Goal: Information Seeking & Learning: Learn about a topic

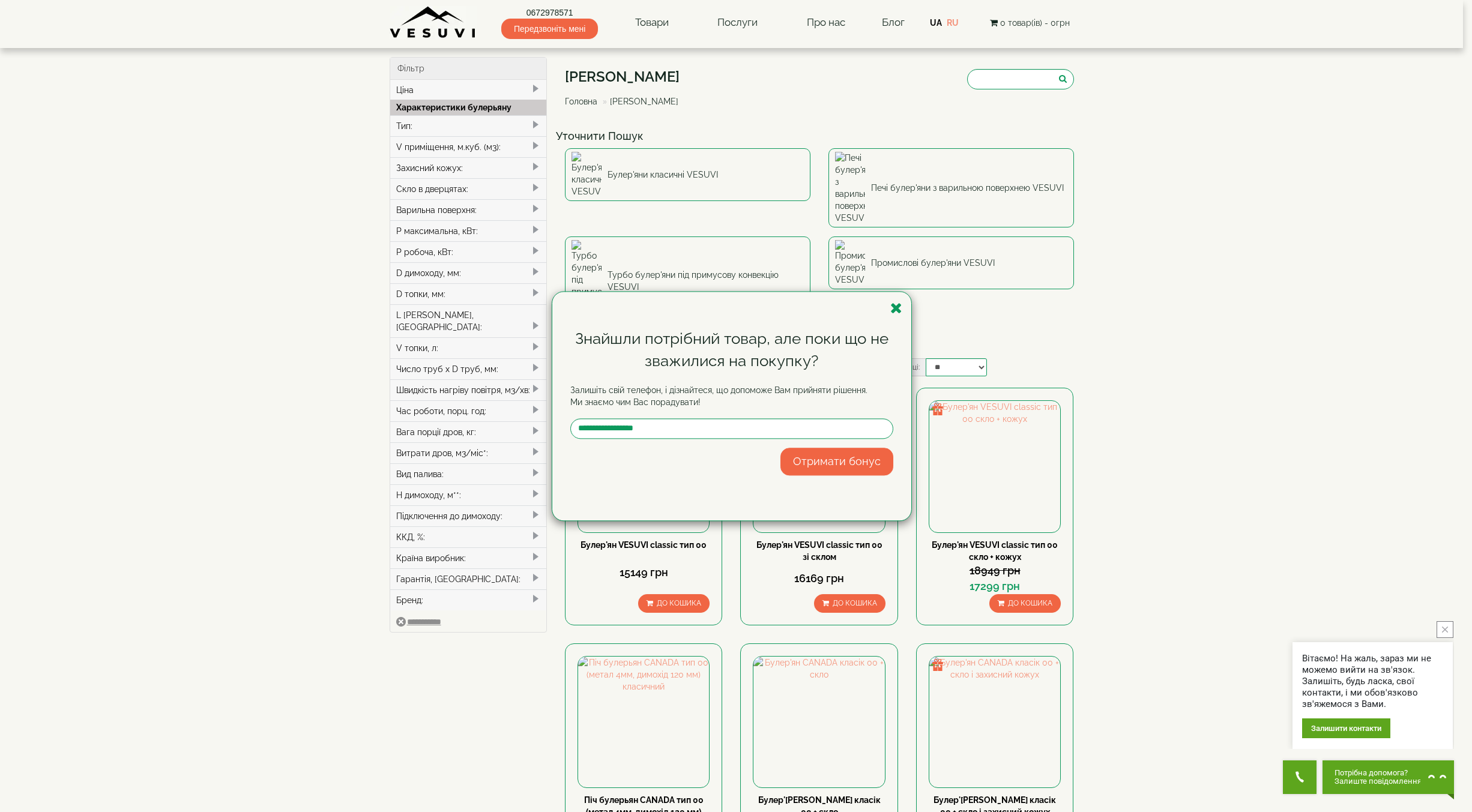
click at [831, 19] on div "Знайшли потрібний товар, але поки що не зважилися на покупку? Залишіть свій тел…" at bounding box center [736, 406] width 1472 height 812
drag, startPoint x: 899, startPoint y: 313, endPoint x: 888, endPoint y: 230, distance: 83.7
click at [899, 313] on icon "button" at bounding box center [896, 308] width 12 height 15
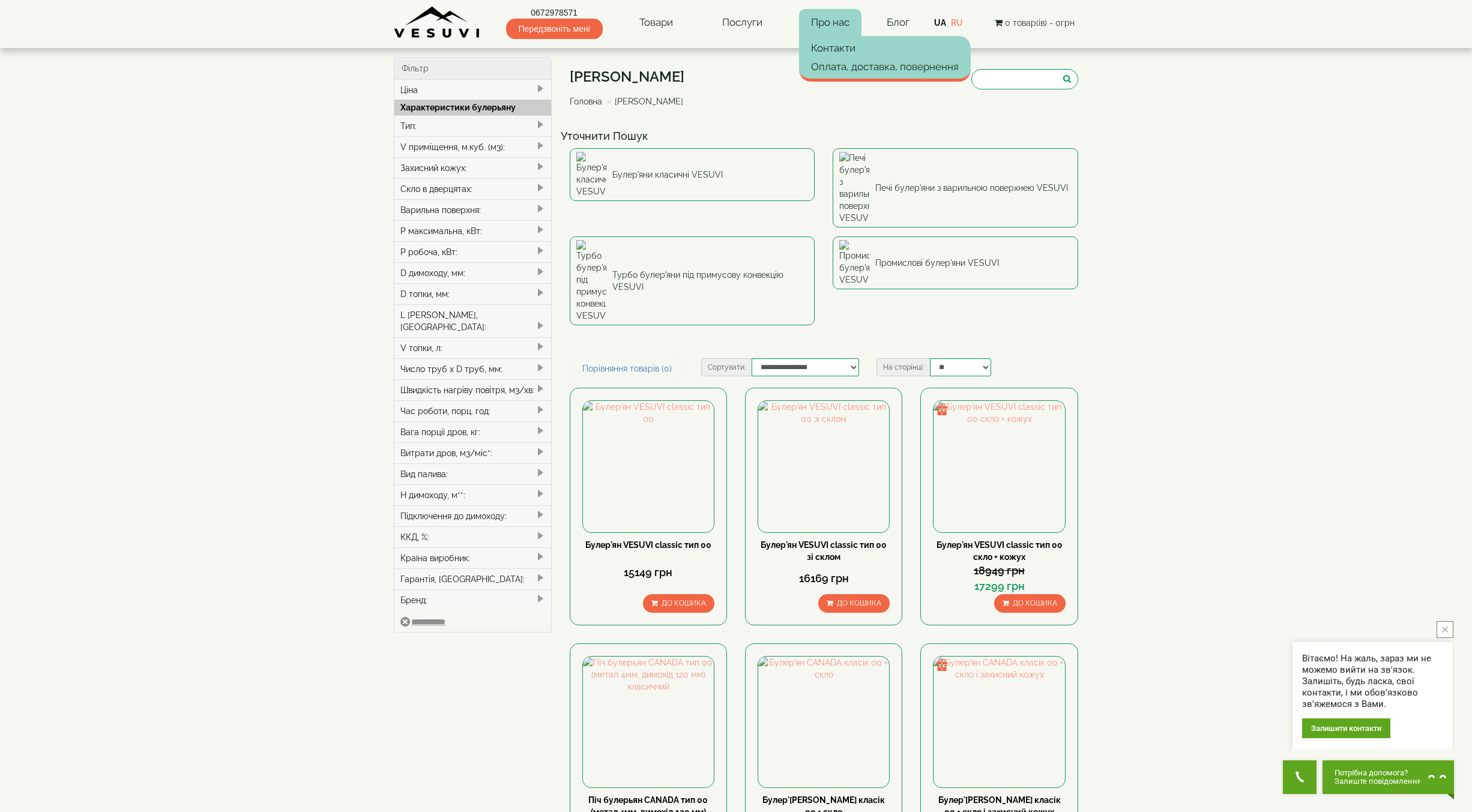
click at [833, 21] on link "Про нас" at bounding box center [830, 22] width 62 height 28
click at [833, 45] on link "Контакти" at bounding box center [884, 48] width 172 height 18
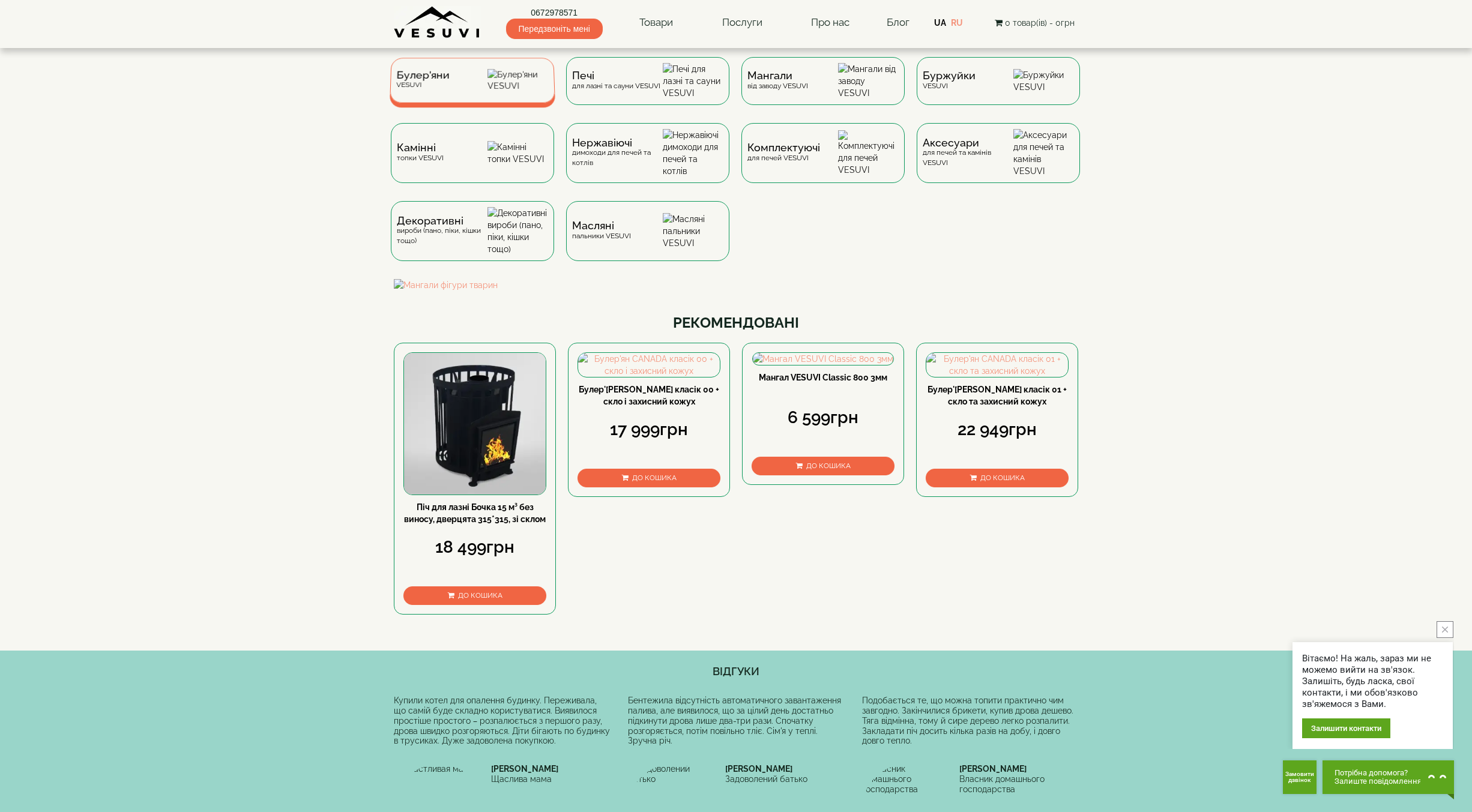
click at [513, 82] on img at bounding box center [517, 80] width 61 height 22
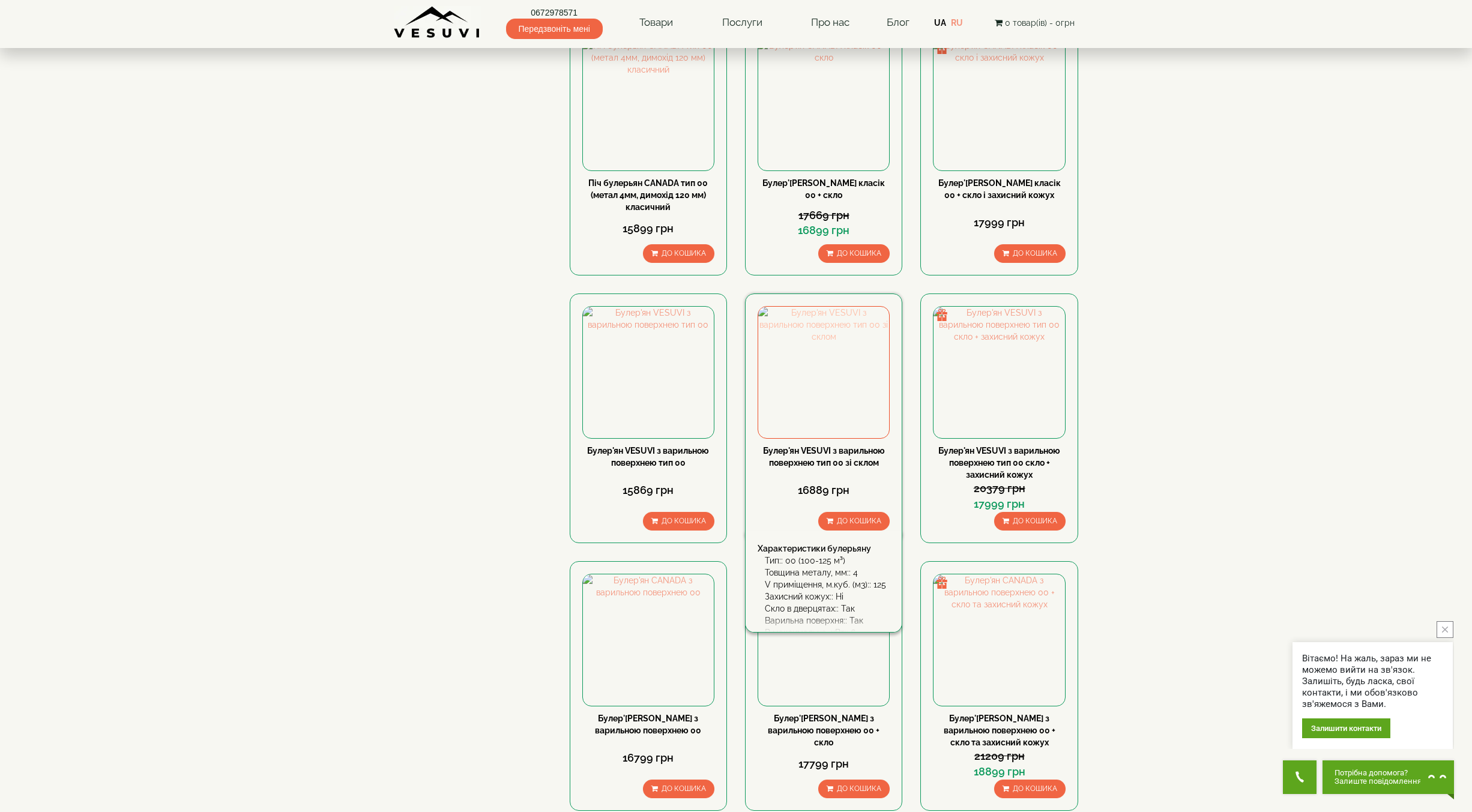
scroll to position [480, 0]
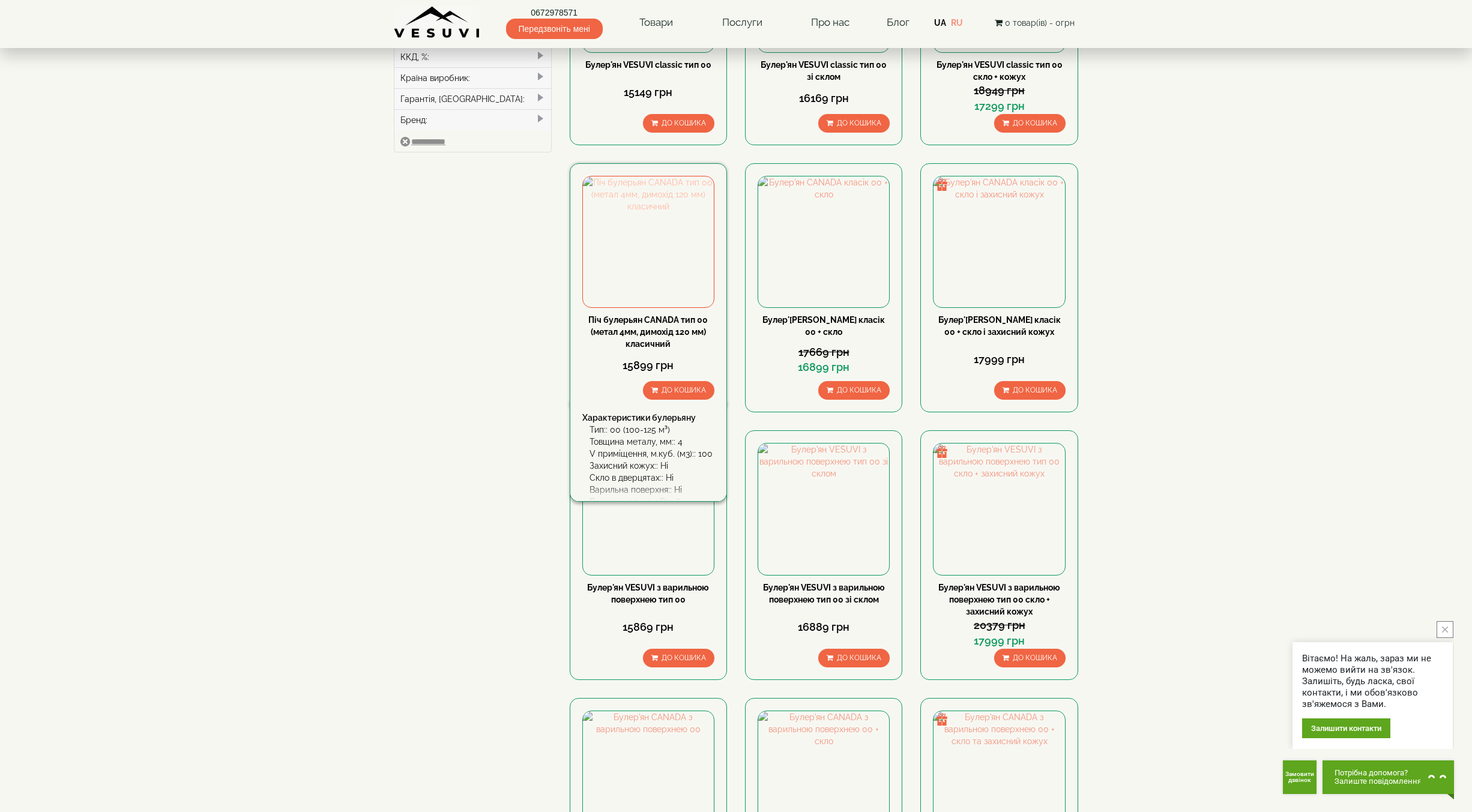
click at [651, 177] on img at bounding box center [649, 242] width 131 height 131
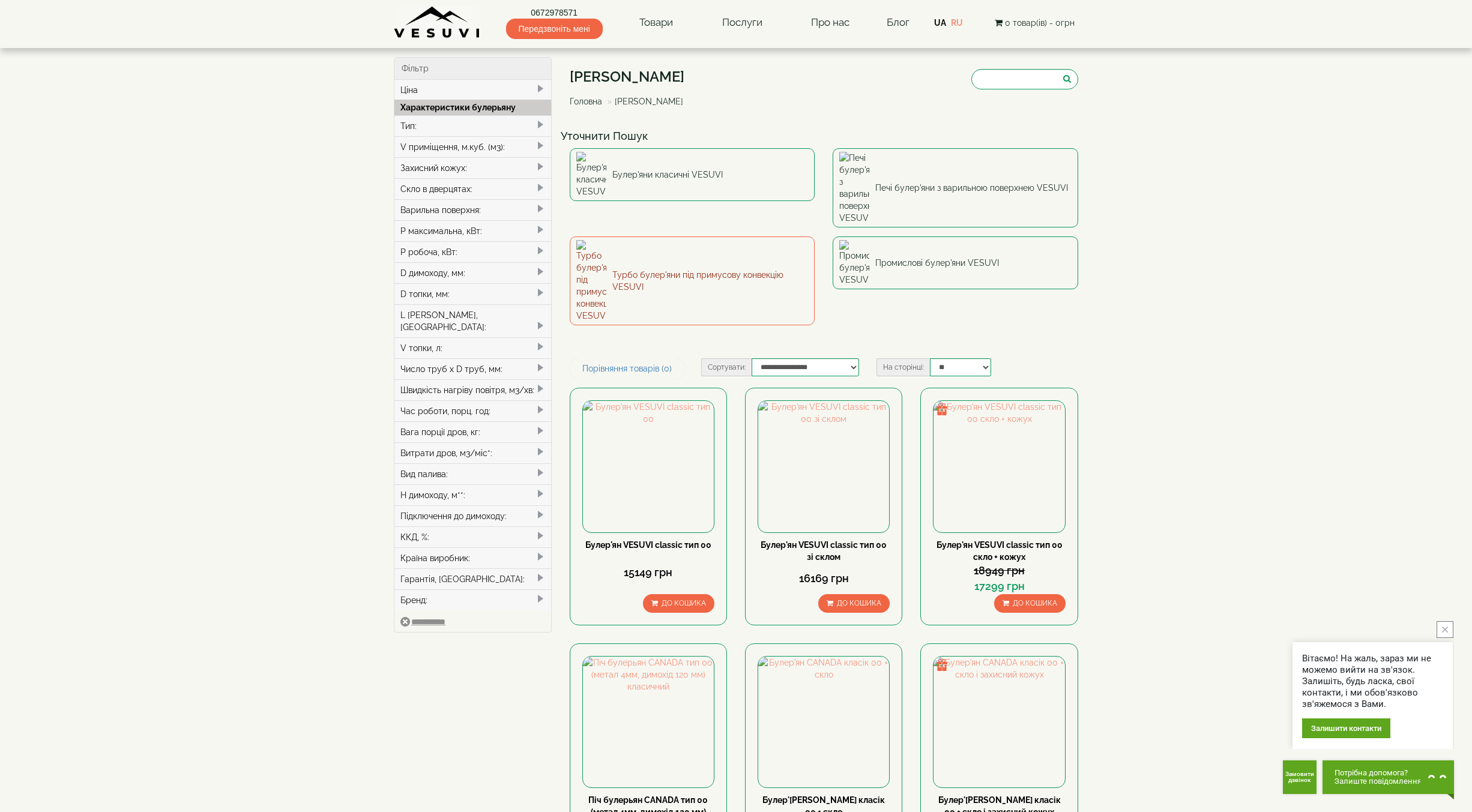
click at [621, 236] on link "Турбо булер'яни під примусову конвекцію VESUVI" at bounding box center [692, 281] width 246 height 89
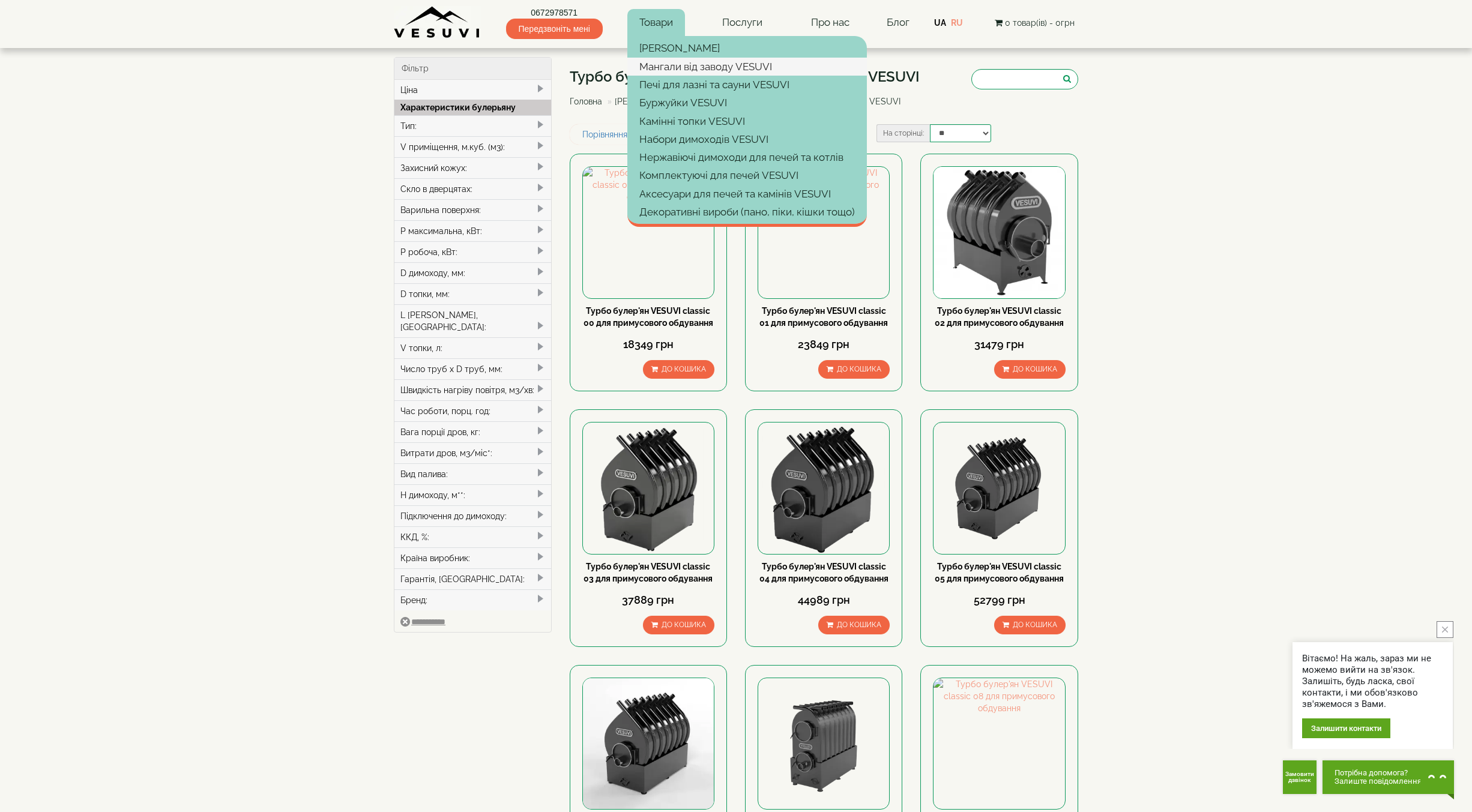
click at [685, 63] on link "Мангали від заводу VESUVI" at bounding box center [747, 67] width 240 height 18
click at [667, 48] on link "[PERSON_NAME]" at bounding box center [747, 48] width 240 height 18
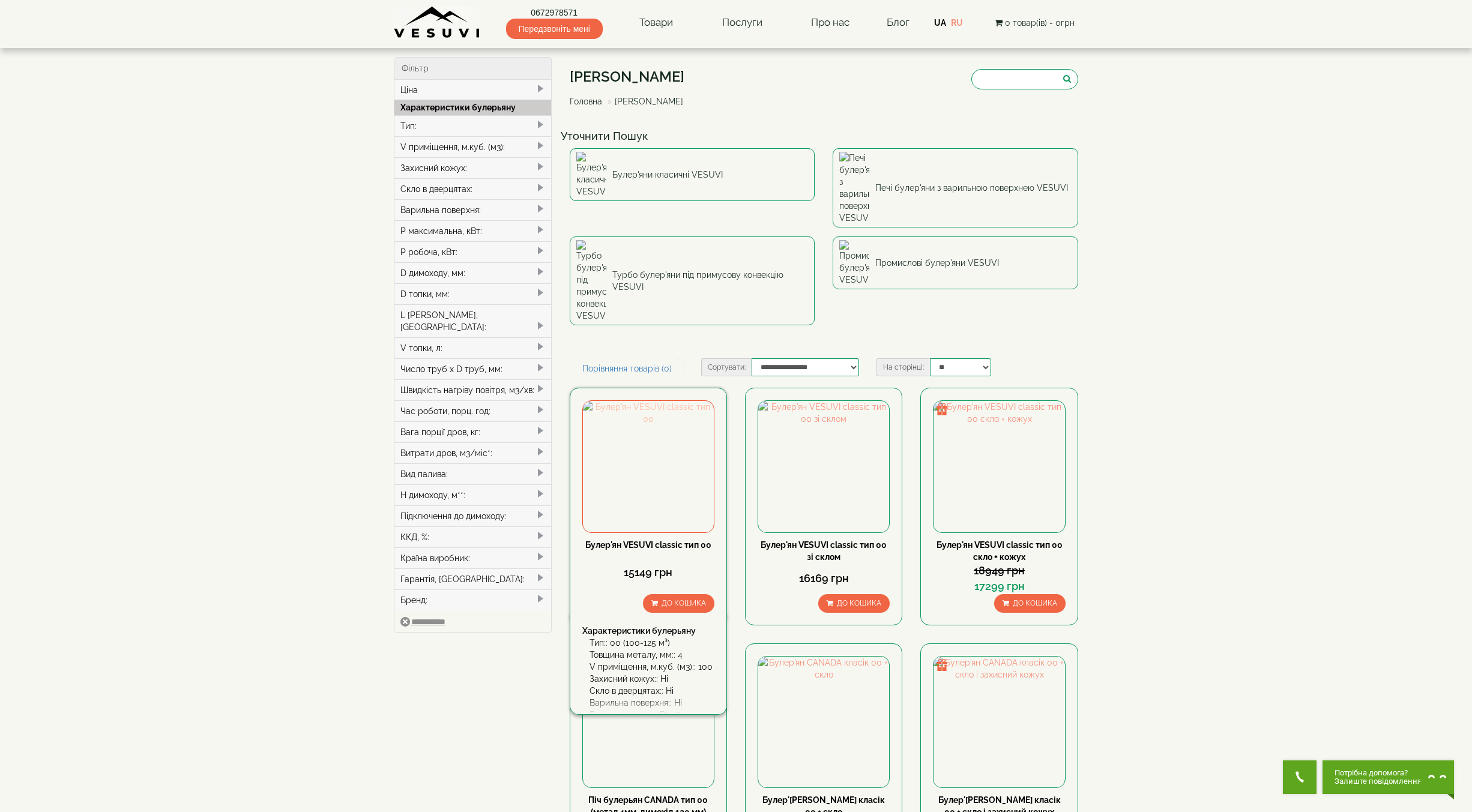
click at [640, 401] on img at bounding box center [649, 466] width 131 height 131
